Goal: Transaction & Acquisition: Purchase product/service

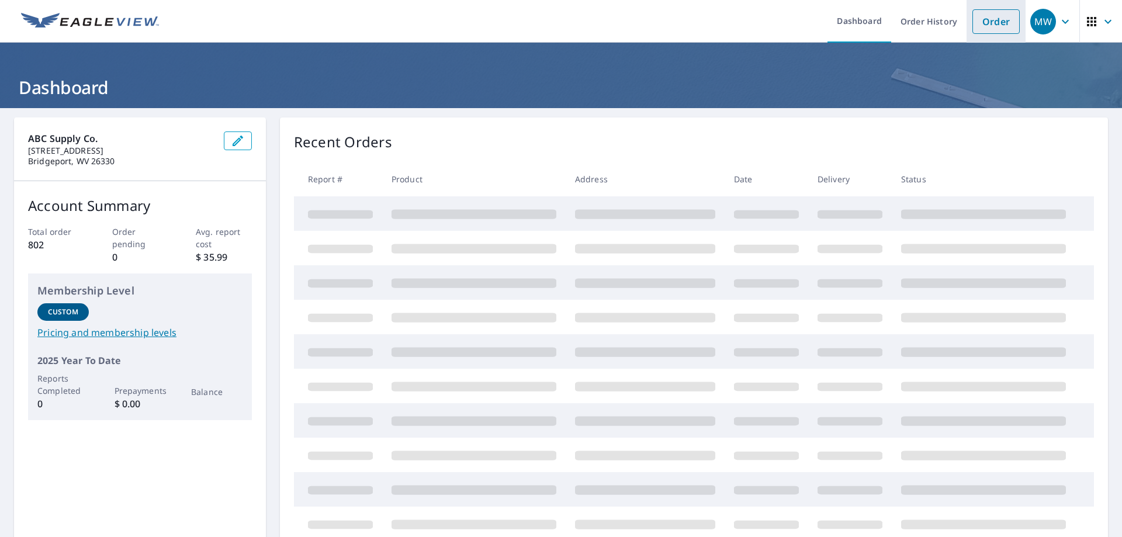
click at [989, 15] on link "Order" at bounding box center [995, 21] width 47 height 25
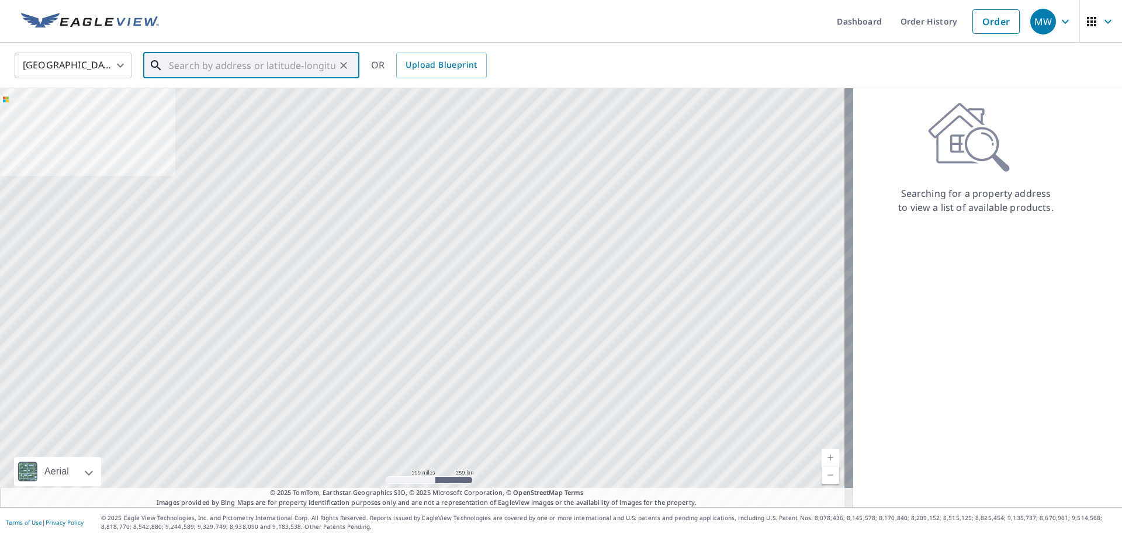
click at [177, 63] on input "text" at bounding box center [252, 65] width 167 height 33
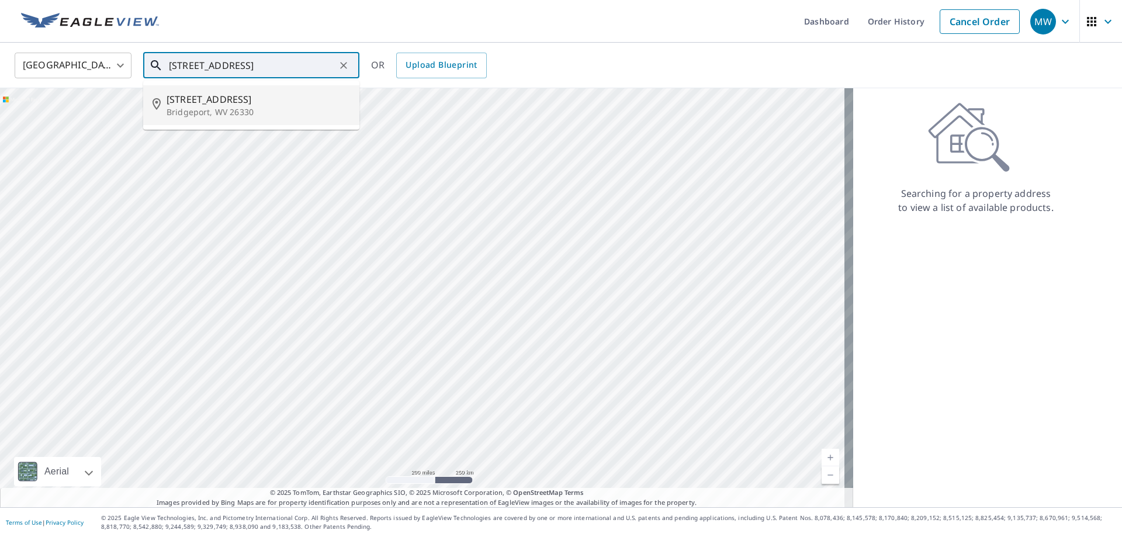
click at [196, 106] on p "Bridgeport, WV 26330" at bounding box center [258, 112] width 183 height 12
type input "[STREET_ADDRESS]"
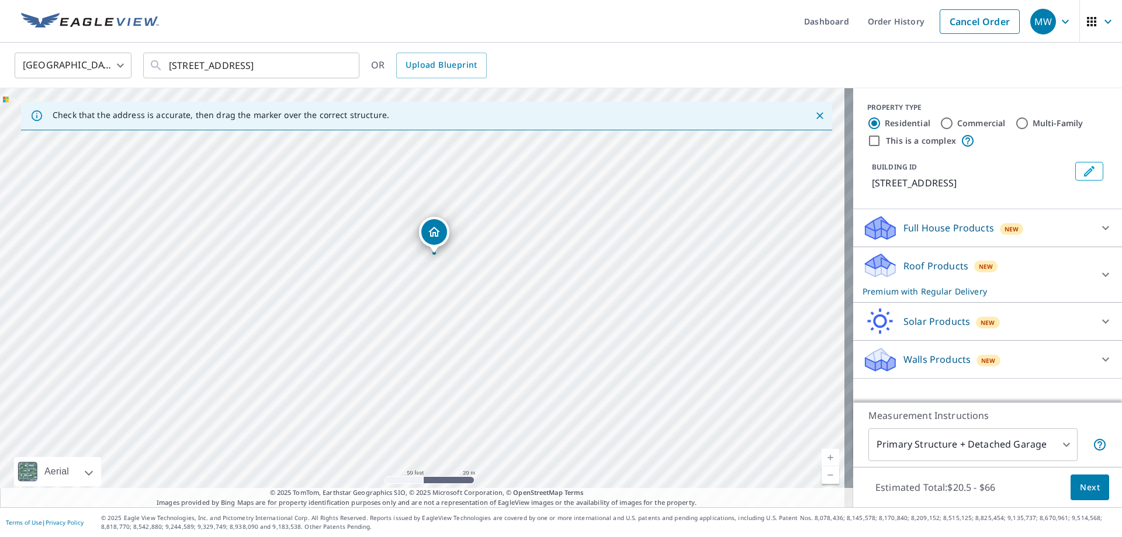
drag, startPoint x: 486, startPoint y: 378, endPoint x: 497, endPoint y: 335, distance: 44.2
click at [497, 335] on div "[STREET_ADDRESS]" at bounding box center [426, 297] width 853 height 419
click at [1075, 477] on button "Next" at bounding box center [1089, 487] width 39 height 26
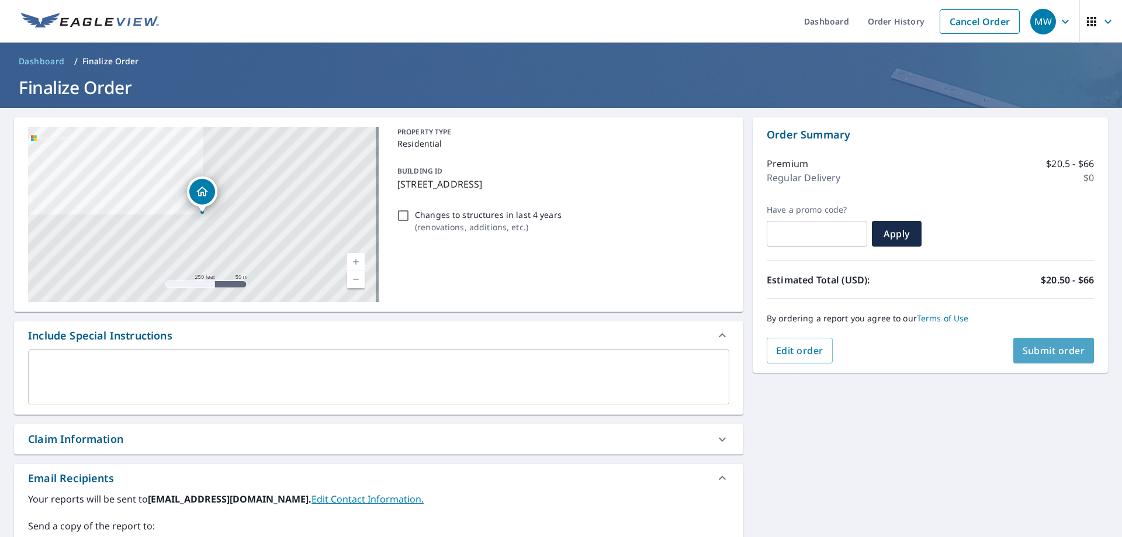
click at [1028, 354] on span "Submit order" at bounding box center [1054, 350] width 63 height 13
